Goal: Task Accomplishment & Management: Use online tool/utility

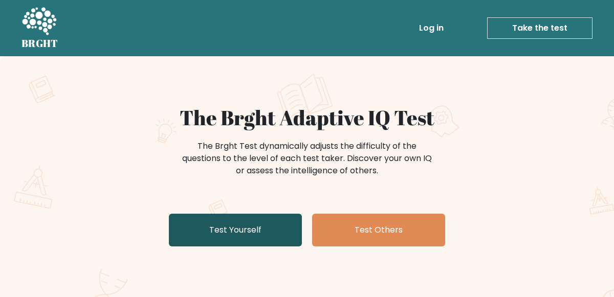
click at [288, 222] on link "Test Yourself" at bounding box center [235, 230] width 133 height 33
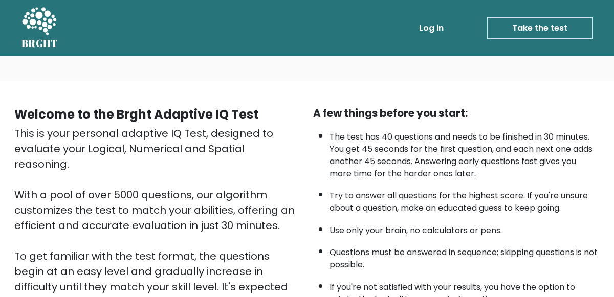
click at [491, 190] on li "Try to answer all questions for the highest score. If you're unsure about a que…" at bounding box center [464, 200] width 270 height 30
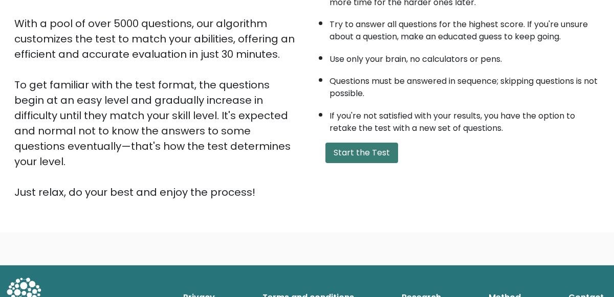
click at [374, 154] on button "Start the Test" at bounding box center [361, 153] width 73 height 20
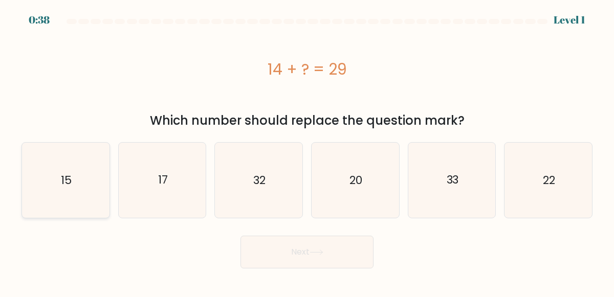
click at [74, 185] on icon "15" at bounding box center [65, 180] width 75 height 75
click at [307, 151] on input "a. 15" at bounding box center [307, 150] width 1 height 3
radio input "true"
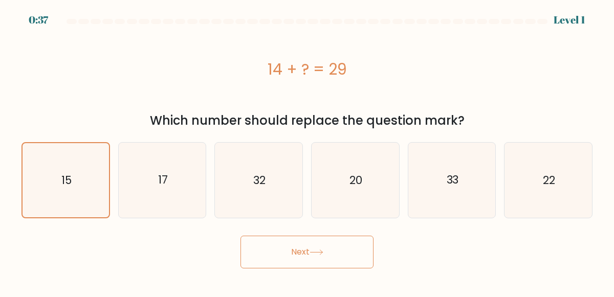
click at [313, 252] on icon at bounding box center [316, 253] width 14 height 6
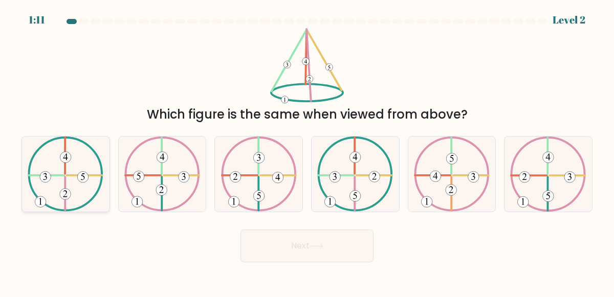
click at [51, 186] on icon at bounding box center [66, 174] width 76 height 75
click at [307, 151] on input "a." at bounding box center [307, 150] width 1 height 3
radio input "true"
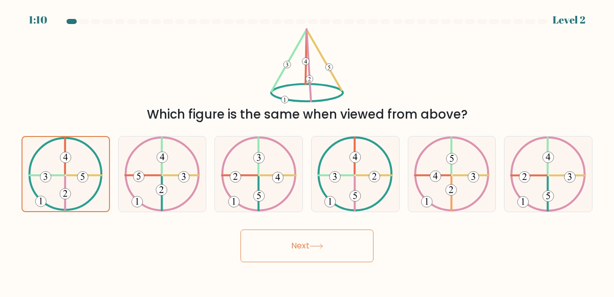
click at [279, 252] on button "Next" at bounding box center [306, 246] width 133 height 33
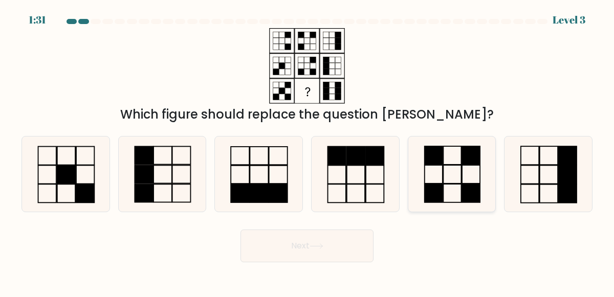
click at [478, 165] on rect at bounding box center [471, 155] width 18 height 18
click at [307, 151] on input "e." at bounding box center [307, 150] width 1 height 3
radio input "true"
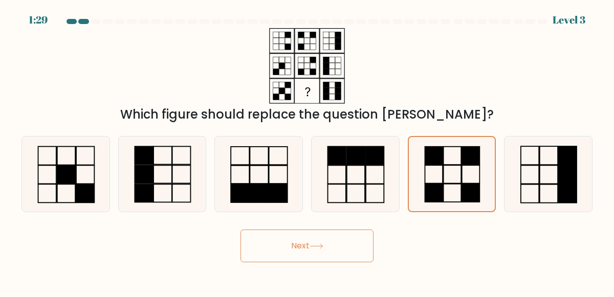
click at [331, 255] on button "Next" at bounding box center [306, 246] width 133 height 33
